Goal: Find specific page/section: Find specific page/section

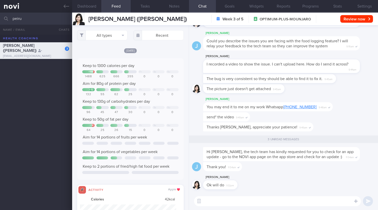
click at [248, 192] on div "​ ​" at bounding box center [283, 201] width 189 height 18
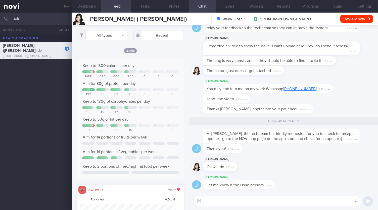
click at [0, 15] on input "peiru" at bounding box center [189, 19] width 378 height 12
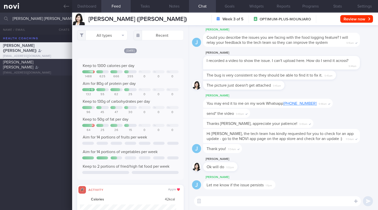
type input "[PERSON_NAME] [PERSON_NAME]"
click at [19, 72] on div "[EMAIL_ADDRESS][DOMAIN_NAME]" at bounding box center [36, 73] width 66 height 4
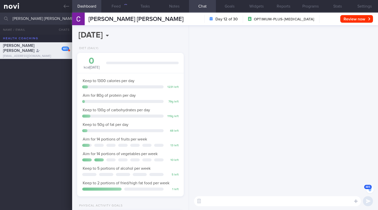
scroll to position [-13325, 0]
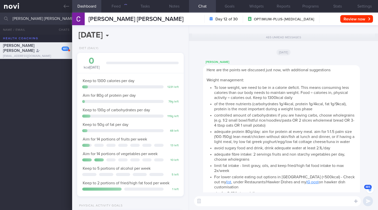
click at [371, 188] on span "485" at bounding box center [368, 187] width 8 height 4
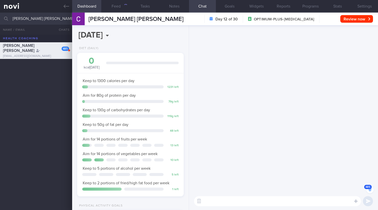
scroll to position [-13610, 0]
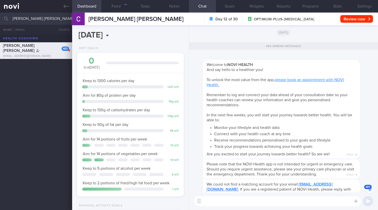
click at [373, 190] on button "485" at bounding box center [371, 190] width 8 height 8
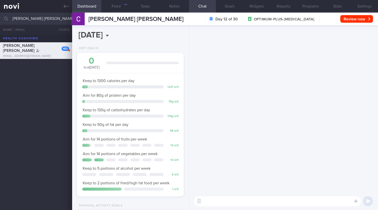
scroll to position [0, 0]
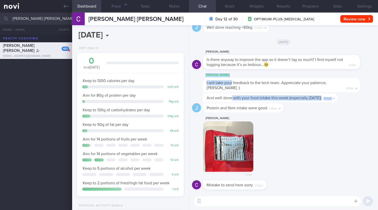
drag, startPoint x: 232, startPoint y: 84, endPoint x: 232, endPoint y: 95, distance: 10.8
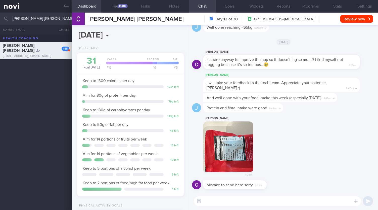
click at [230, 100] on div "And well done with your food intake this week (especially [DATE]) 9:47am" at bounding box center [270, 97] width 134 height 9
click at [121, 7] on div "1048+" at bounding box center [123, 6] width 10 height 4
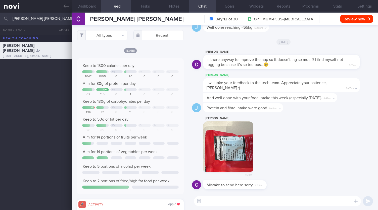
scroll to position [24, 96]
click at [111, 35] on button "All types" at bounding box center [102, 35] width 50 height 10
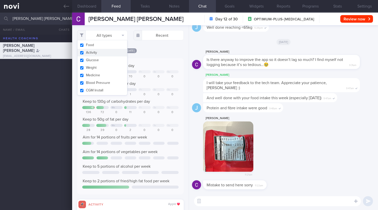
click at [110, 52] on button "Activity" at bounding box center [102, 53] width 50 height 8
checkbox input "false"
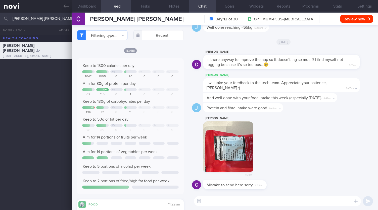
click at [159, 53] on div "[DATE]" at bounding box center [130, 50] width 107 height 5
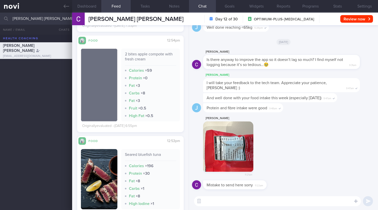
drag, startPoint x: 58, startPoint y: 19, endPoint x: 0, endPoint y: 22, distance: 57.9
click at [0, 22] on input "[PERSON_NAME] [PERSON_NAME]" at bounding box center [189, 19] width 378 height 12
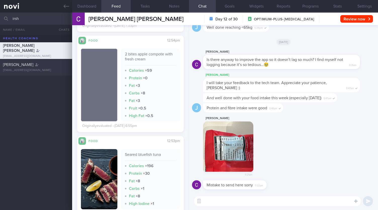
click at [46, 65] on div "[PERSON_NAME]" at bounding box center [35, 64] width 65 height 5
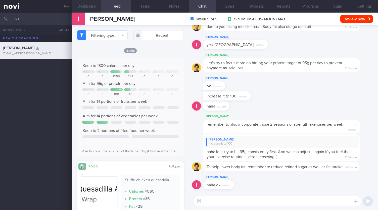
click at [88, 4] on button "Dashboard" at bounding box center [86, 6] width 29 height 13
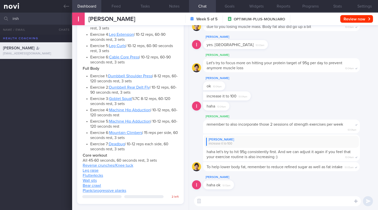
scroll to position [377, 0]
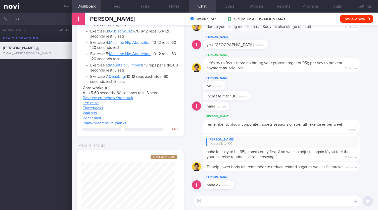
drag, startPoint x: 32, startPoint y: 18, endPoint x: 0, endPoint y: 12, distance: 32.6
click at [0, 13] on input "irsh" at bounding box center [189, 19] width 378 height 12
type input "peiru"
click at [34, 68] on div "[PERSON_NAME] ([PERSON_NAME]) [EMAIL_ADDRESS][DOMAIN_NAME]" at bounding box center [36, 67] width 72 height 15
checkbox input "true"
